Goal: Information Seeking & Learning: Check status

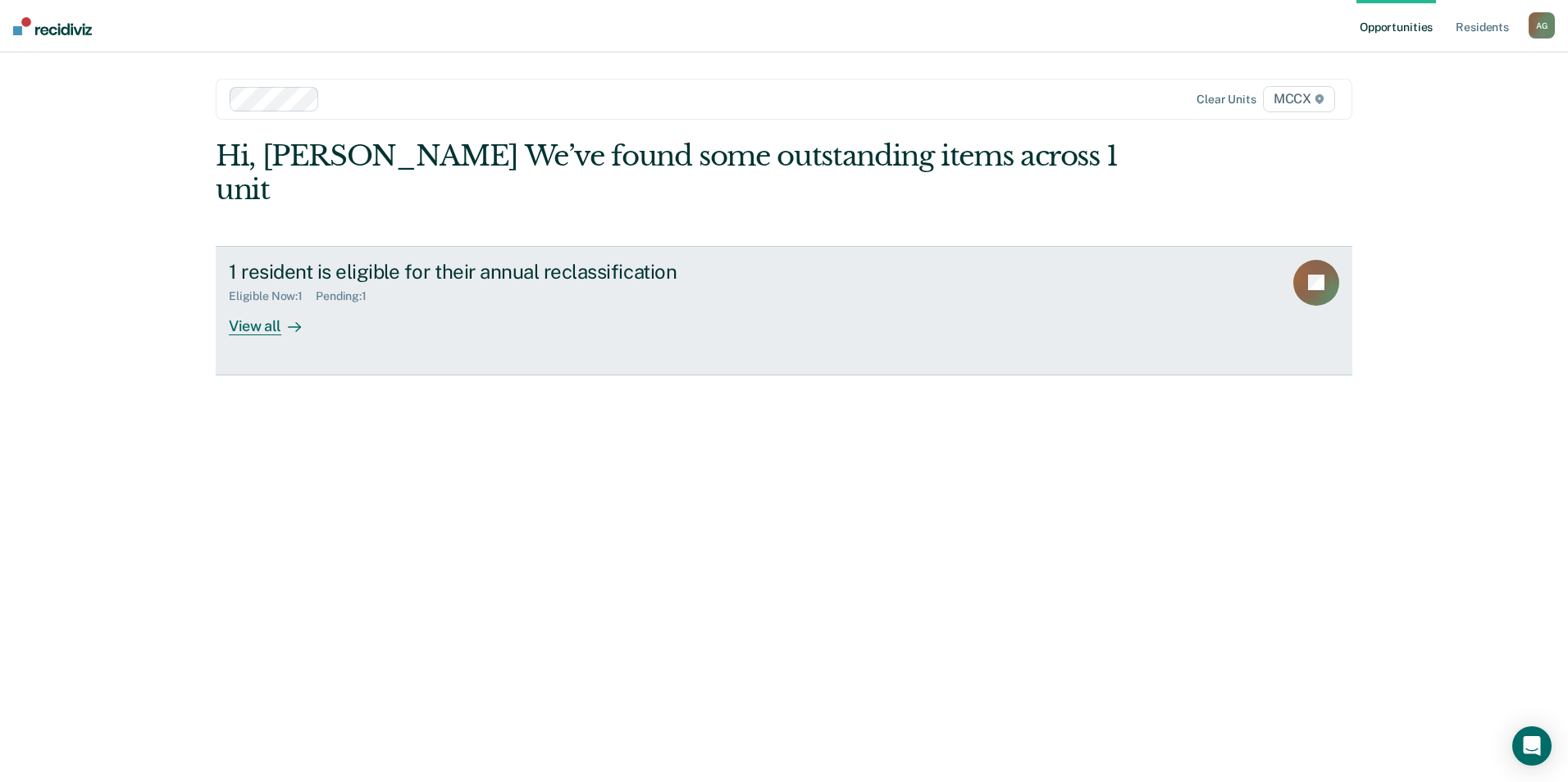
click at [270, 304] on div "View all" at bounding box center [275, 319] width 92 height 32
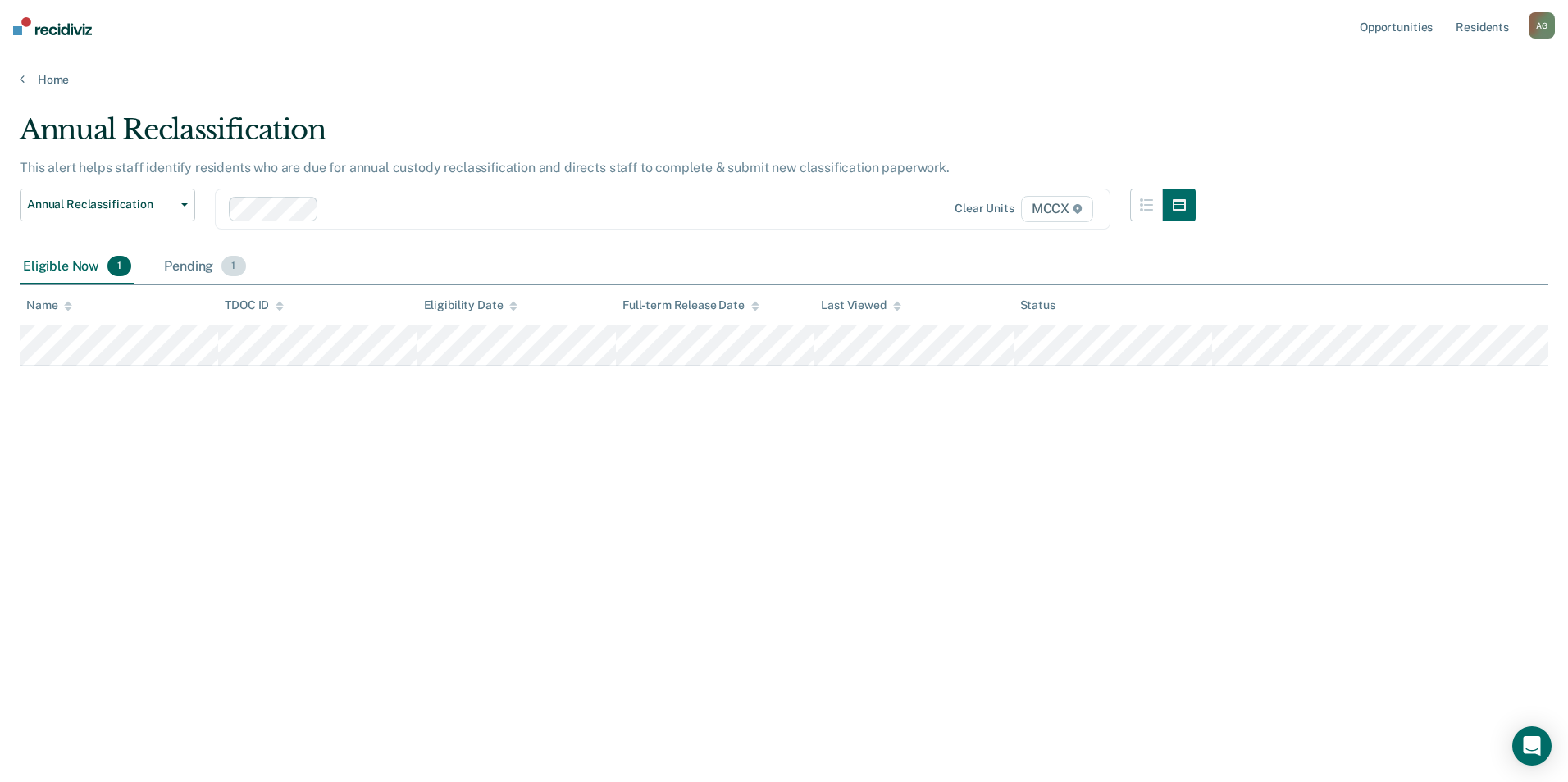
click at [190, 274] on div "Pending 1" at bounding box center [204, 267] width 88 height 36
click at [74, 270] on div "Eligible Now 1" at bounding box center [77, 267] width 115 height 36
click at [37, 84] on link "Home" at bounding box center [784, 79] width 1529 height 14
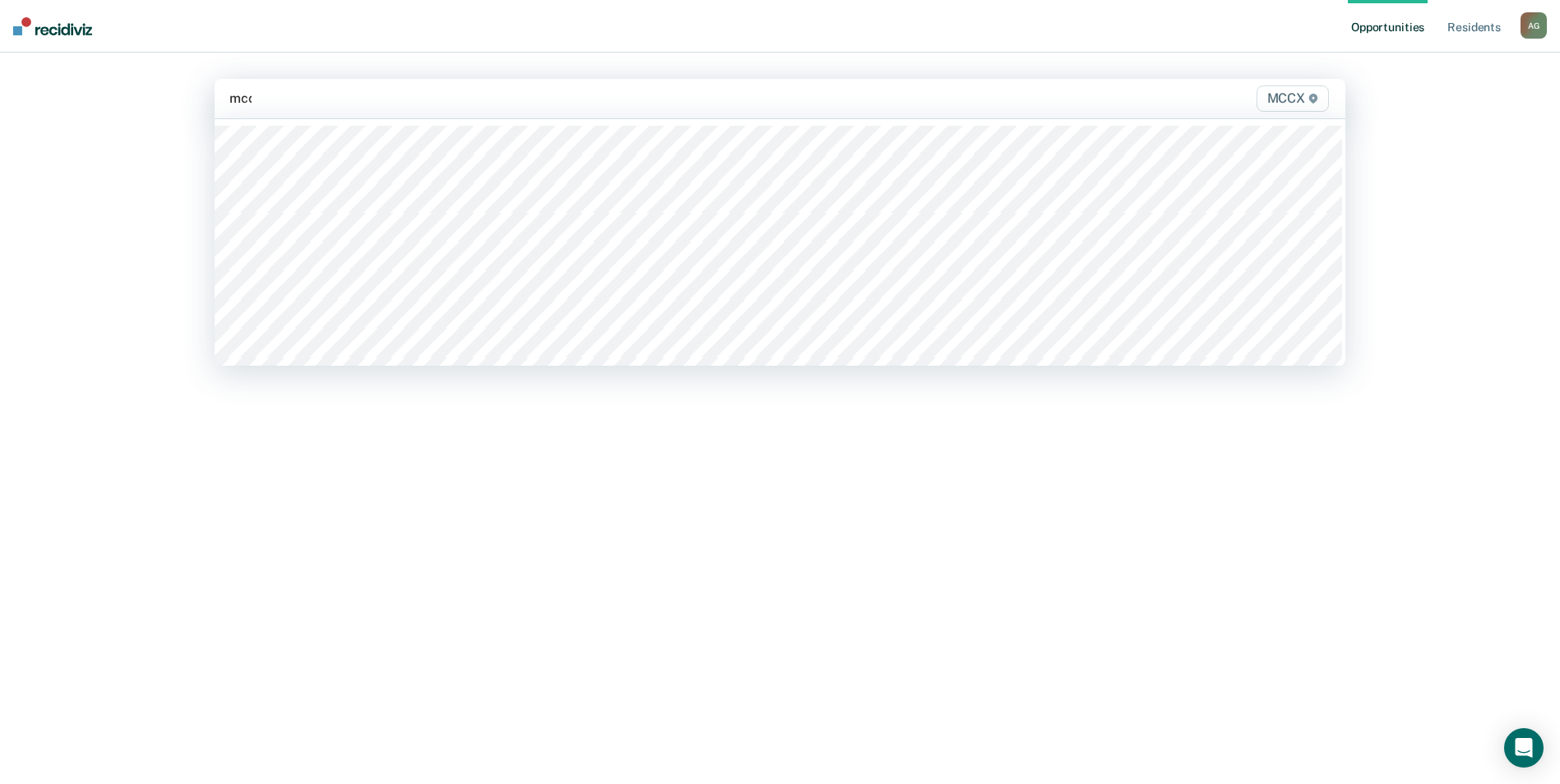
type input "mccx"
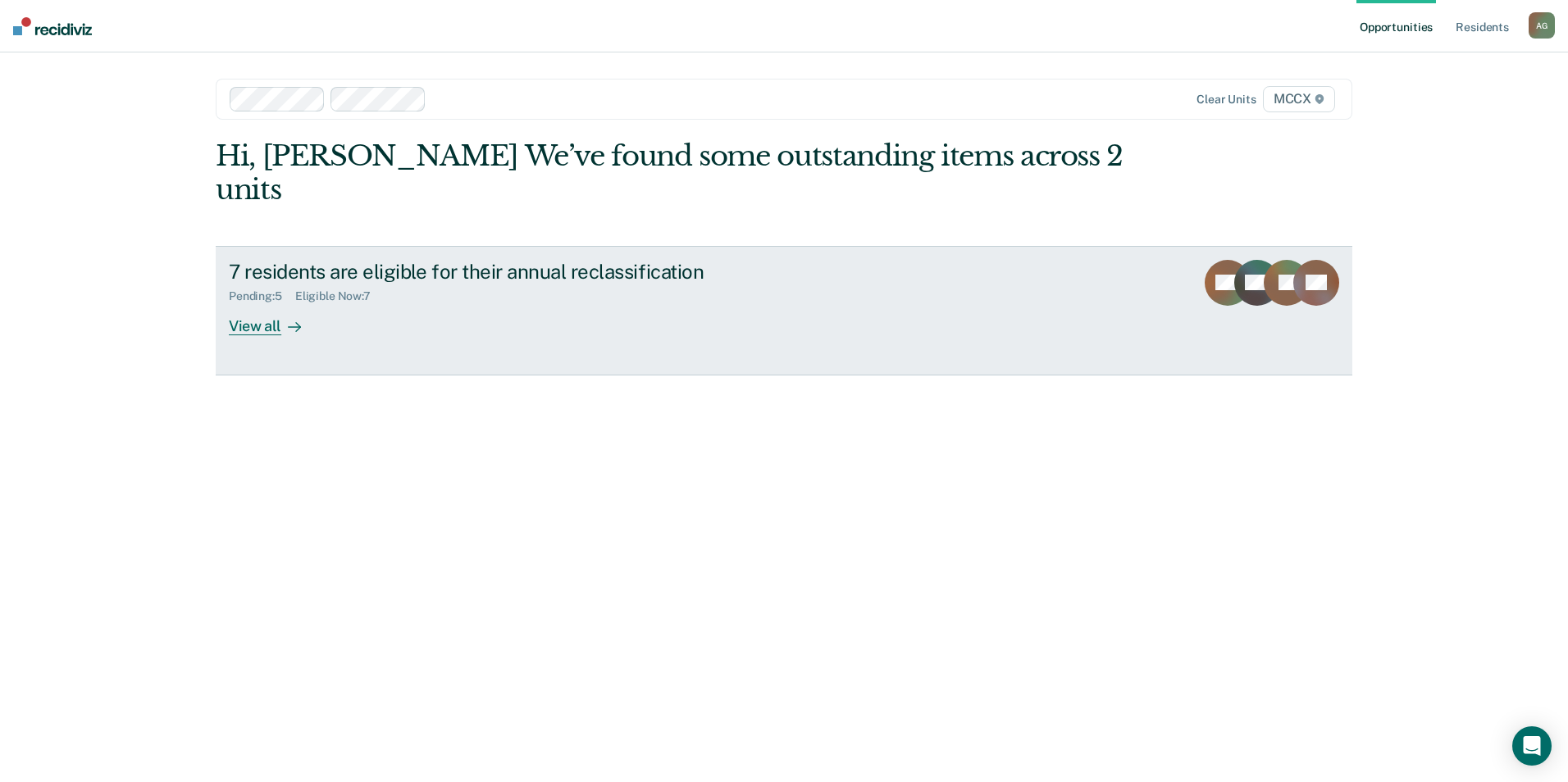
click at [265, 304] on div "View all" at bounding box center [275, 319] width 92 height 32
